Goal: Task Accomplishment & Management: Manage account settings

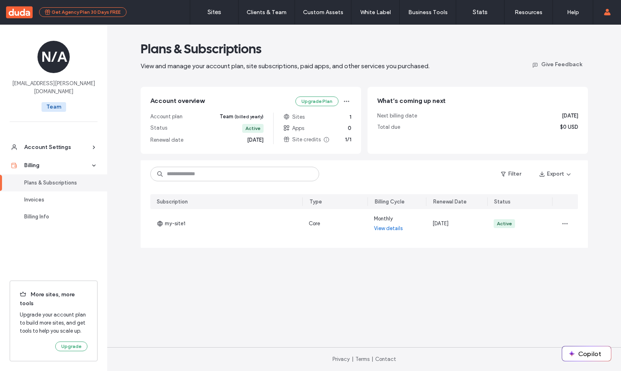
click at [70, 13] on button "Get Agency Plan 30 Days FREE" at bounding box center [83, 12] width 88 height 10
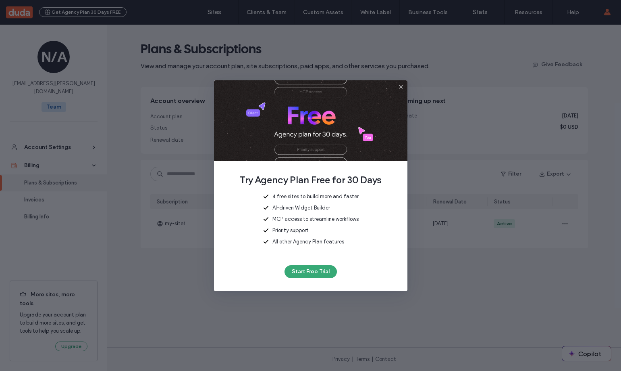
click at [403, 87] on icon at bounding box center [401, 86] width 6 height 6
